Goal: Task Accomplishment & Management: Manage account settings

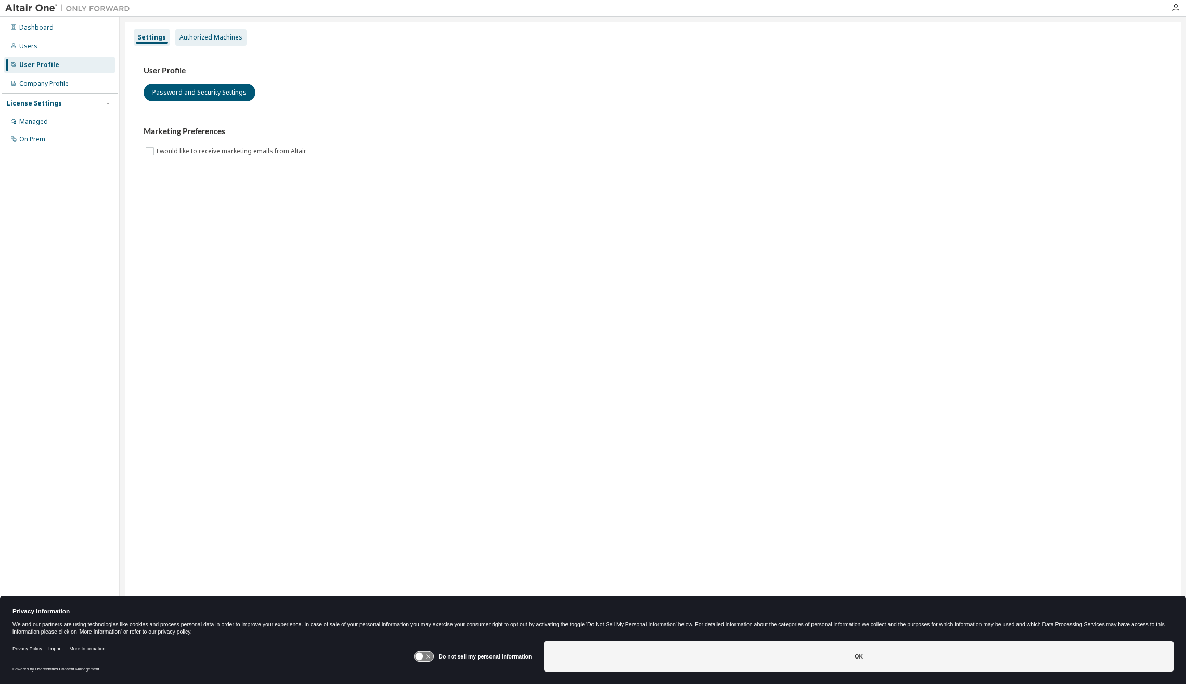
click at [229, 35] on div "Authorized Machines" at bounding box center [210, 37] width 63 height 8
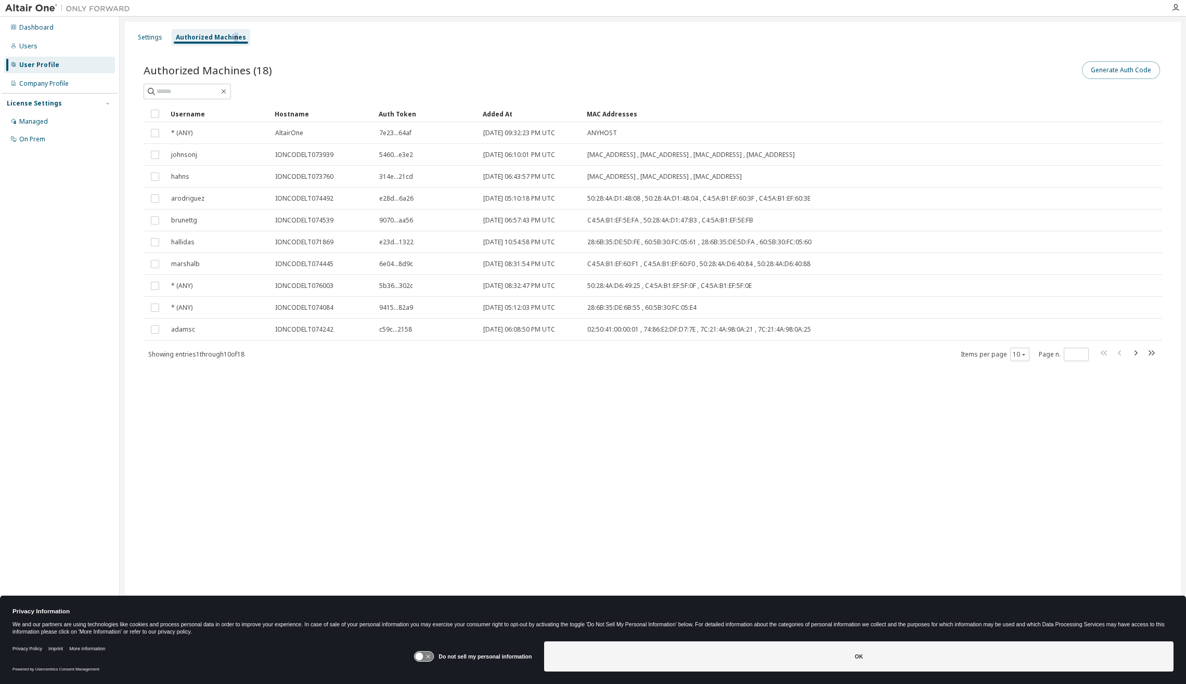
click at [1132, 76] on button "Generate Auth Code" at bounding box center [1121, 70] width 78 height 18
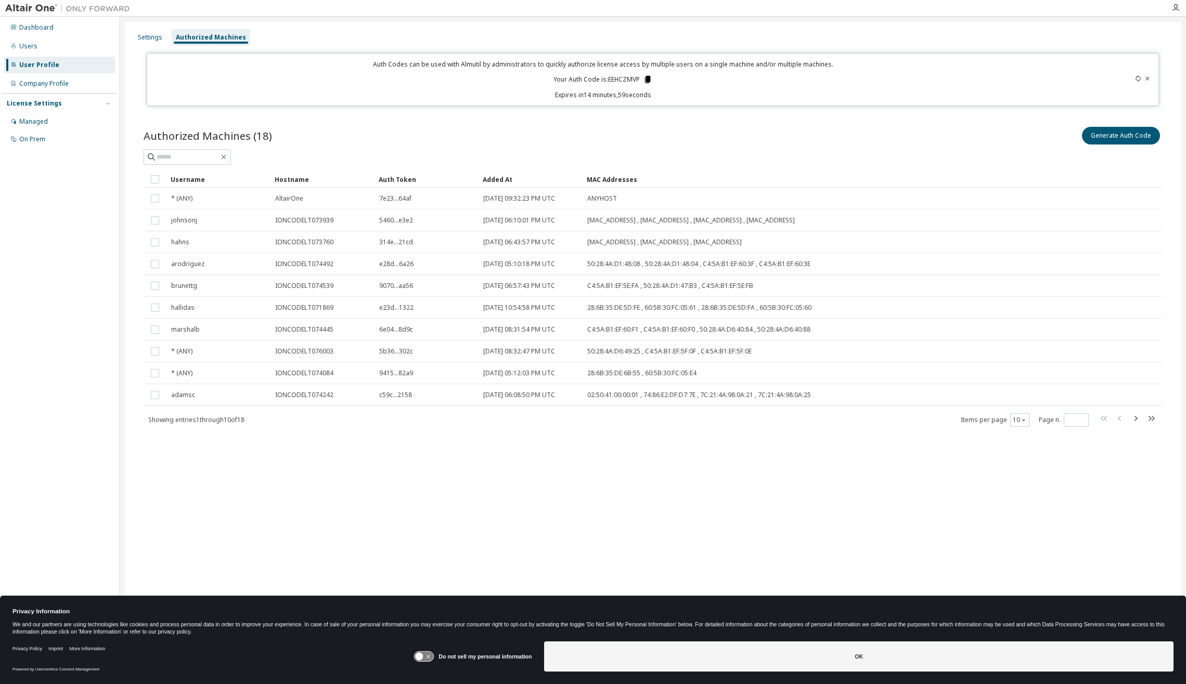
click at [645, 80] on icon at bounding box center [647, 79] width 9 height 9
click at [475, 523] on div "Settings Authorized Machines Auth Codes can be used with Almutil by administrat…" at bounding box center [653, 335] width 1056 height 627
click at [739, 457] on div "Settings Authorized Machines Auth Codes can be used with Almutil by administrat…" at bounding box center [653, 335] width 1056 height 627
